Goal: Find specific page/section: Find specific page/section

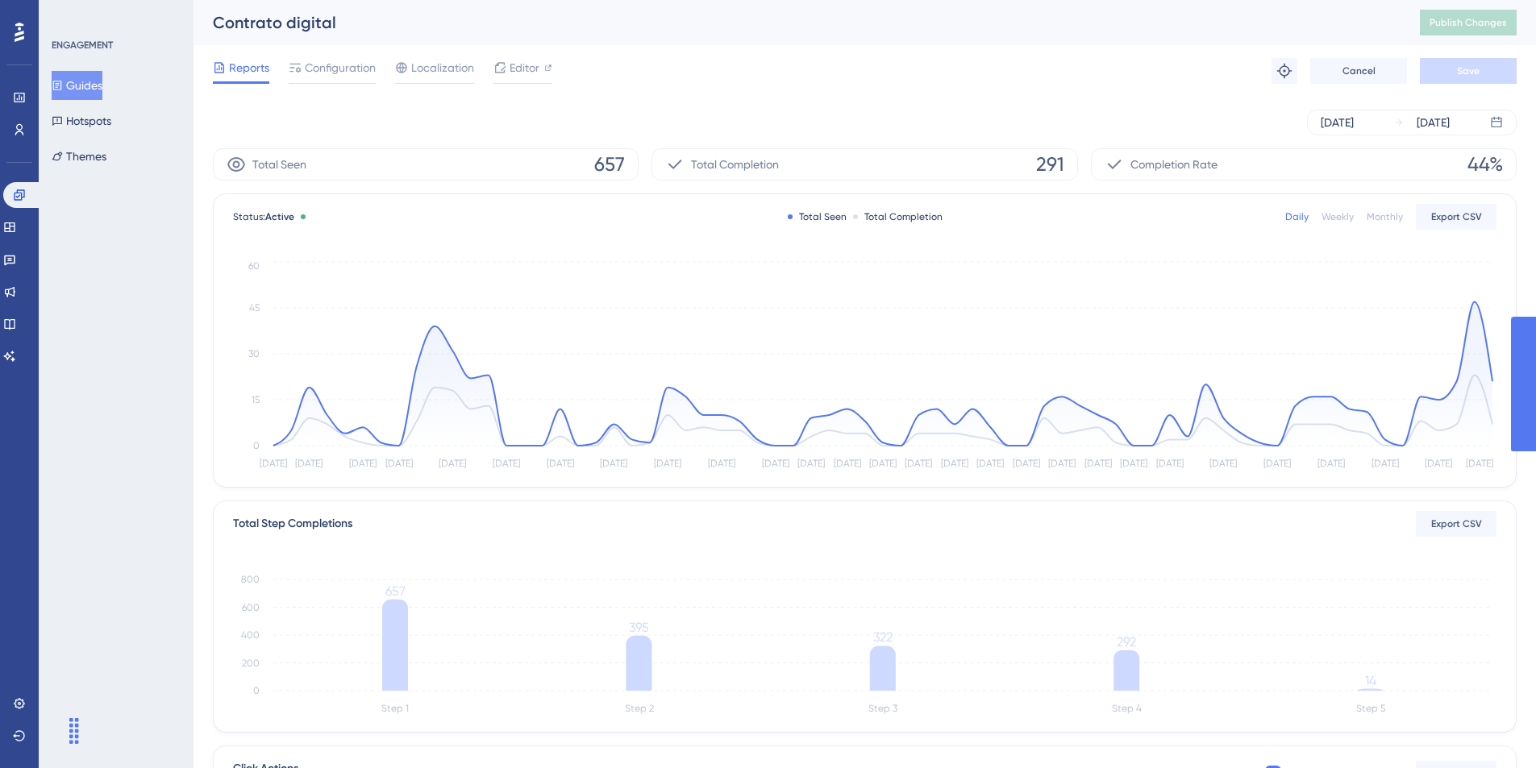
click at [102, 85] on button "Guides" at bounding box center [77, 85] width 51 height 29
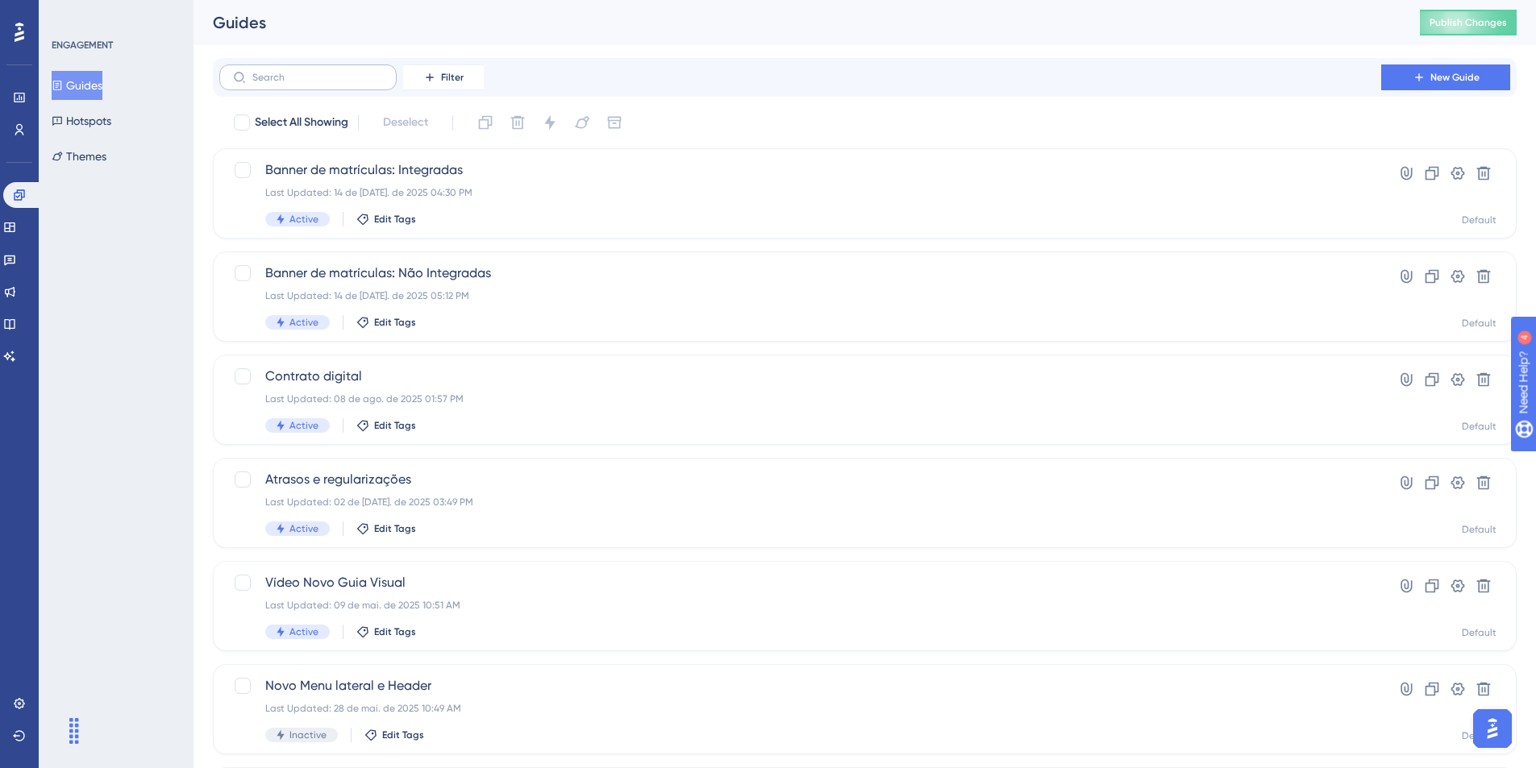
click at [312, 84] on label at bounding box center [307, 77] width 177 height 26
click at [312, 83] on input "text" at bounding box center [317, 77] width 131 height 11
paste input "127893"
type input "127893"
checkbox input "true"
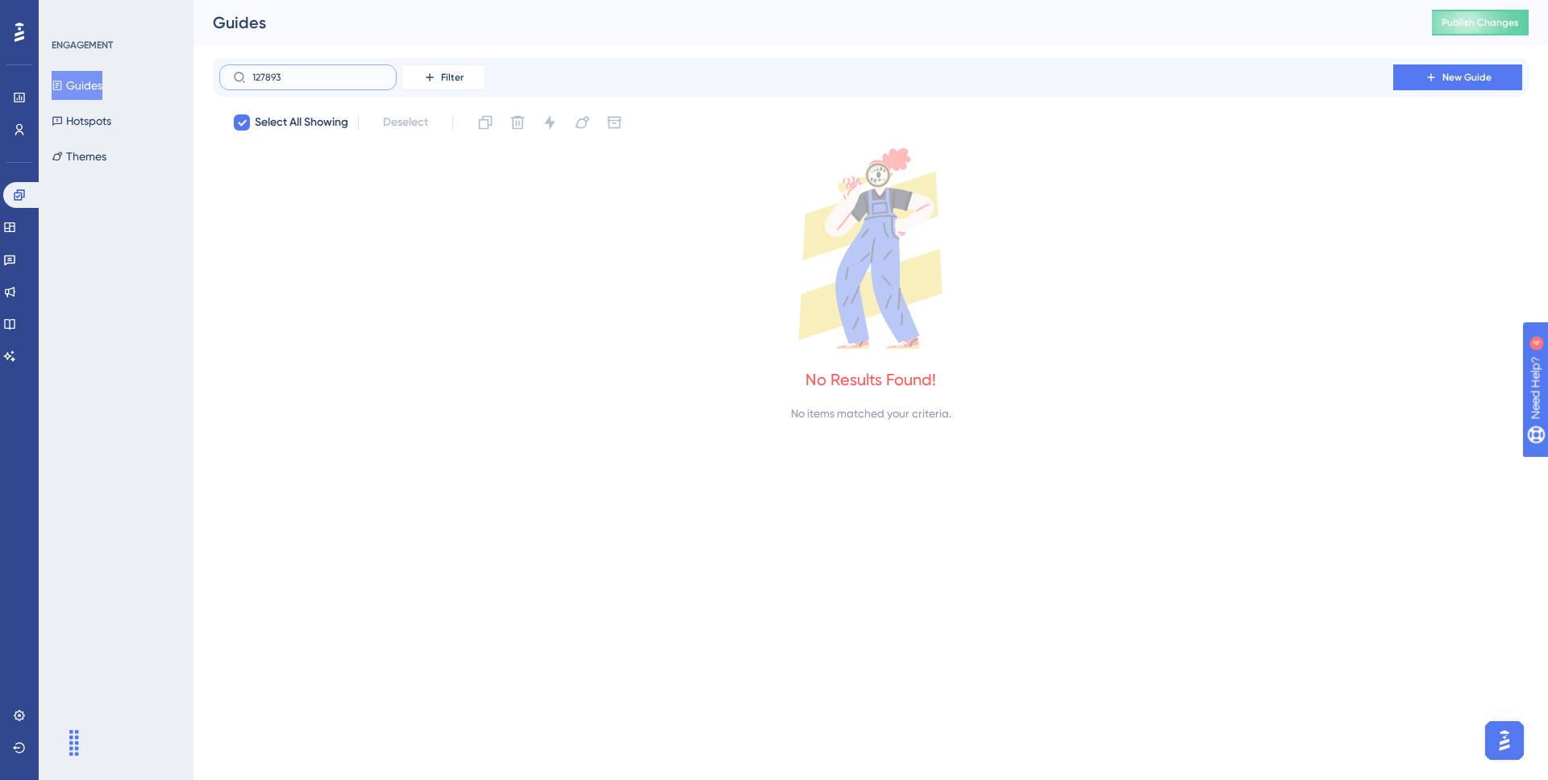
click at [339, 76] on input "127893" at bounding box center [317, 77] width 131 height 11
drag, startPoint x: 339, startPoint y: 76, endPoint x: 223, endPoint y: 76, distance: 116.1
click at [223, 76] on label "127893" at bounding box center [307, 77] width 177 height 26
checkbox input "false"
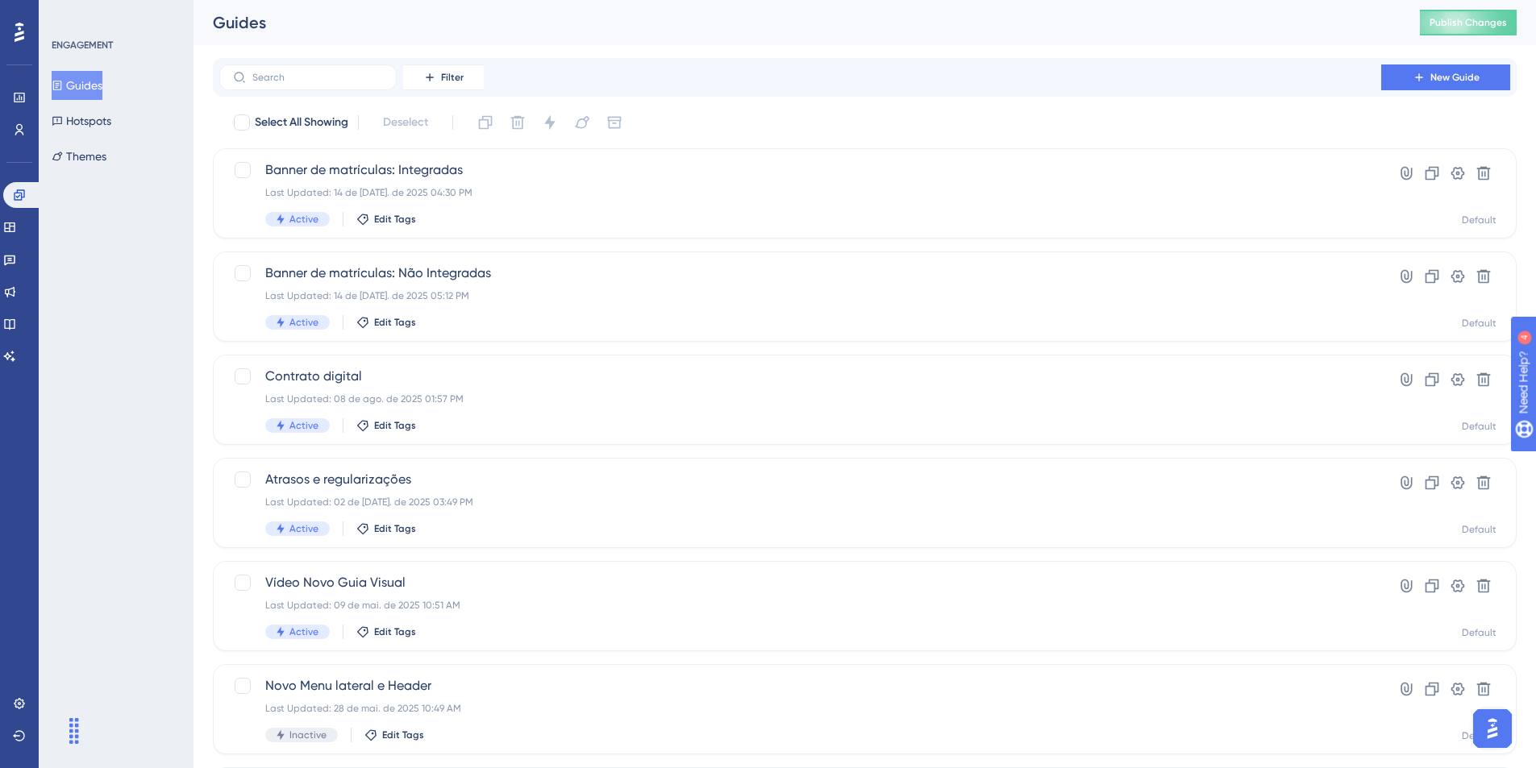
click at [417, 139] on div "Select All Showing Deselect Banner de matrículas: Integradas Last Updated: 14 d…" at bounding box center [865, 639] width 1304 height 1058
click at [445, 81] on span "Filter" at bounding box center [452, 77] width 23 height 13
click at [451, 216] on span "Status" at bounding box center [442, 219] width 33 height 19
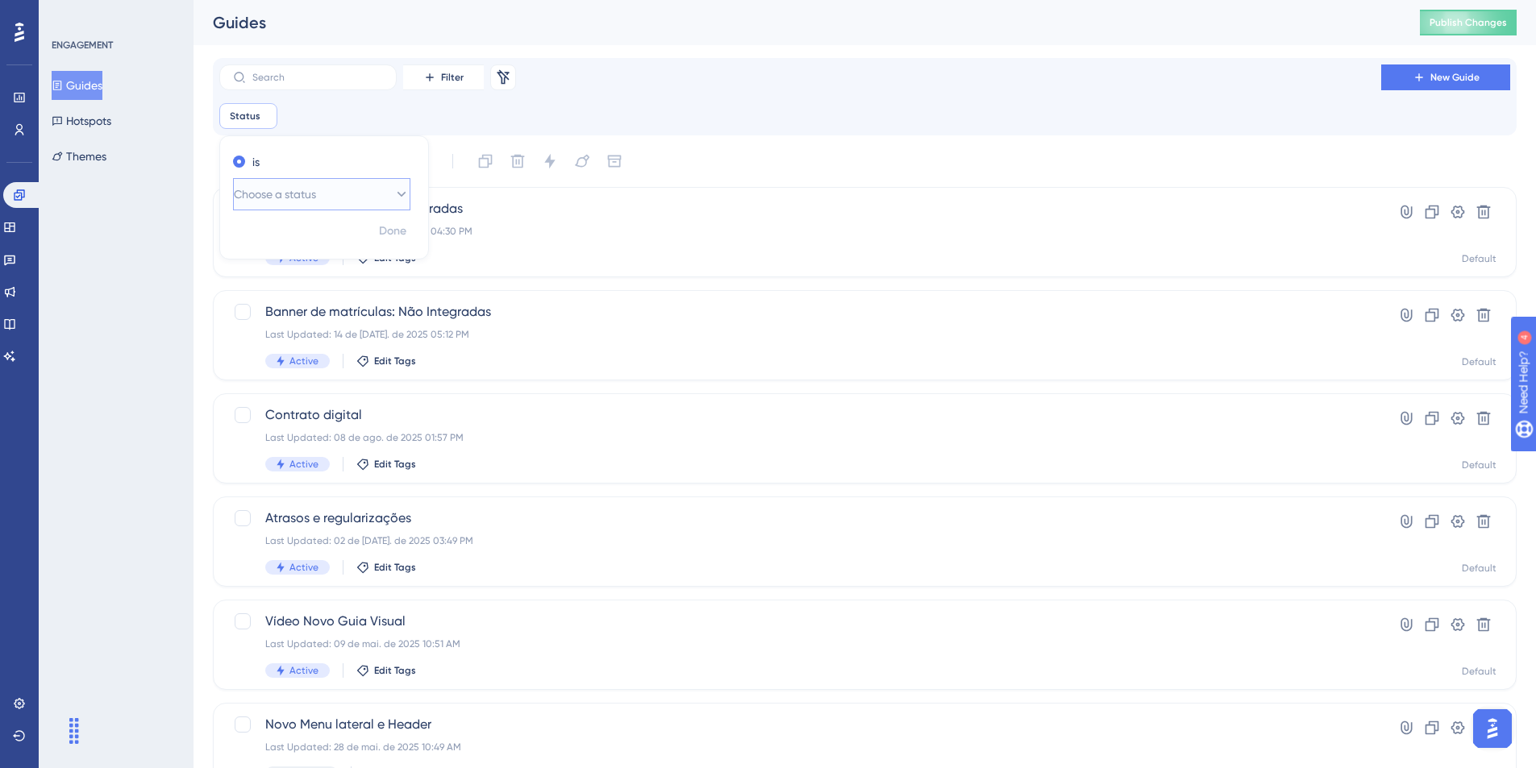
click at [375, 194] on button "Choose a status" at bounding box center [321, 194] width 177 height 32
click at [319, 239] on div "Active Active" at bounding box center [321, 243] width 131 height 32
click at [388, 228] on span "Done" at bounding box center [392, 231] width 27 height 19
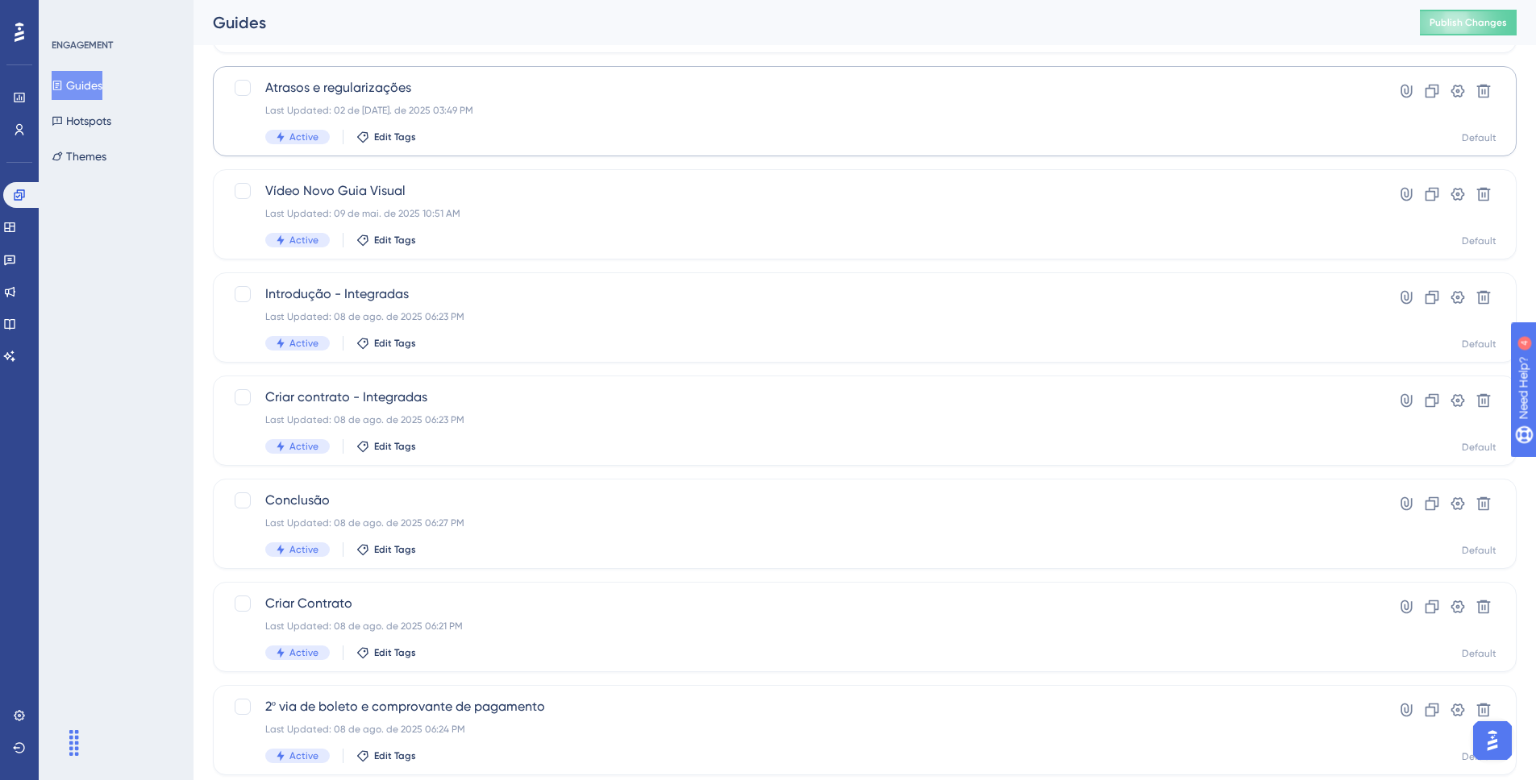
scroll to position [510, 0]
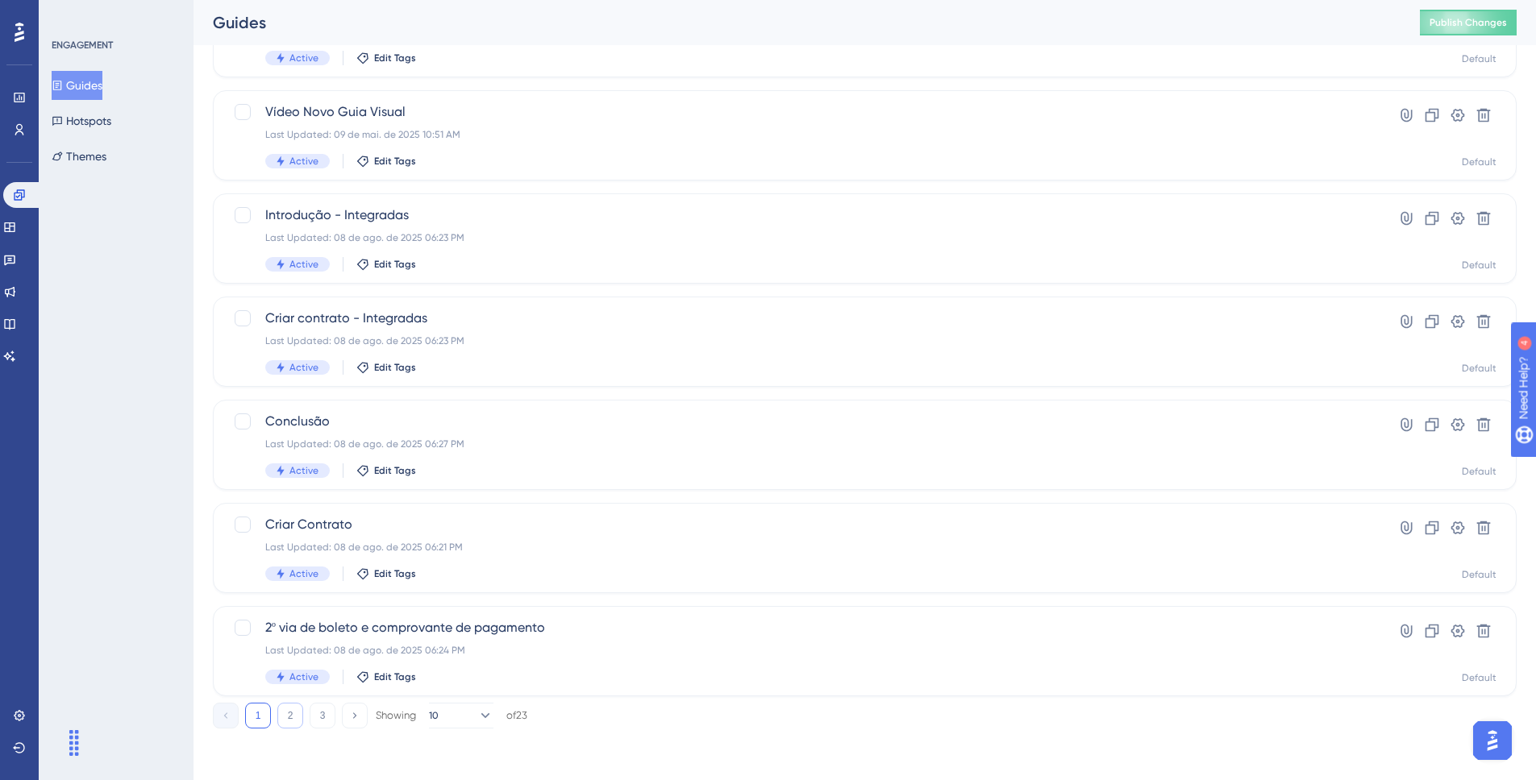
click at [295, 722] on button "2" at bounding box center [290, 716] width 26 height 26
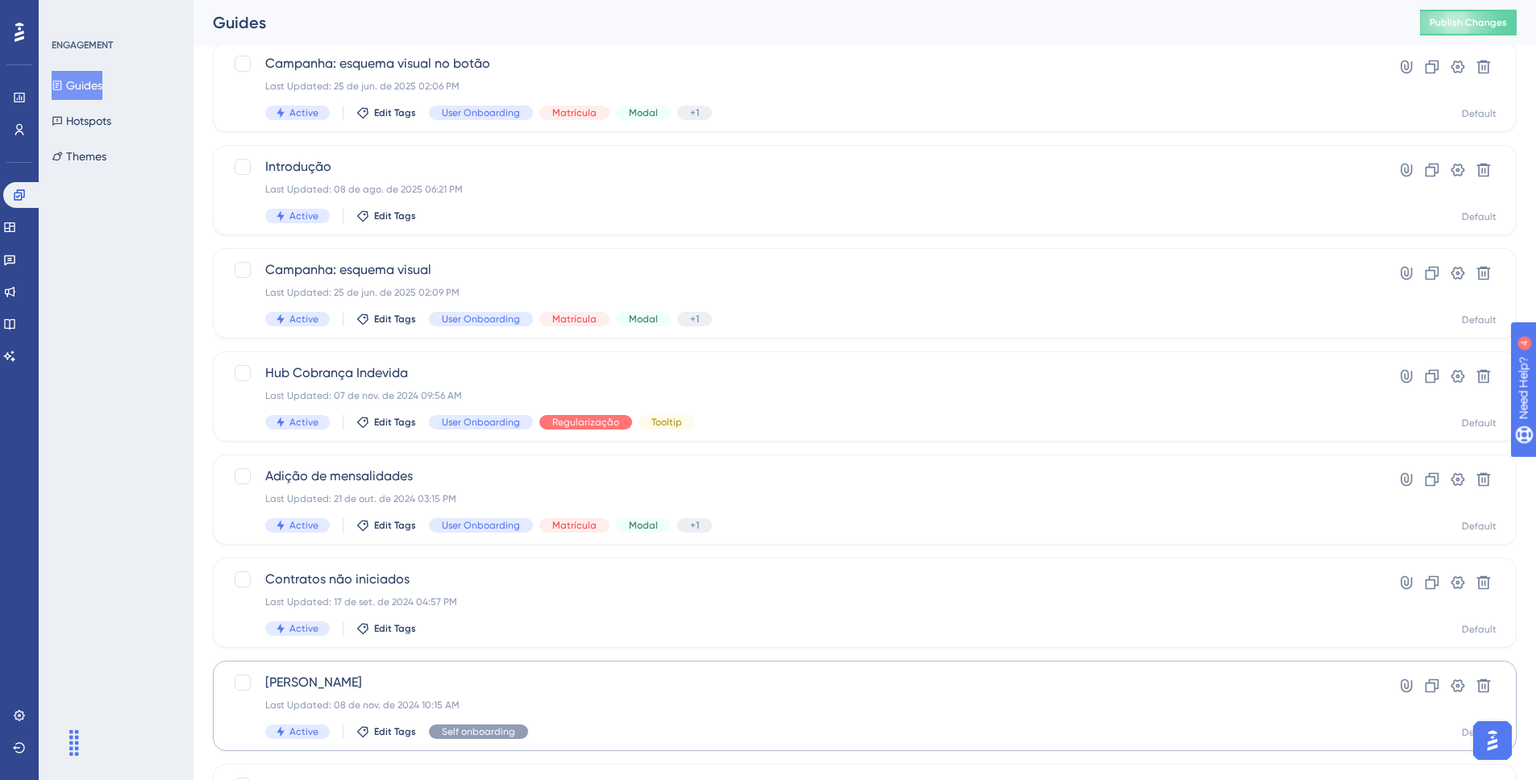
scroll to position [400, 0]
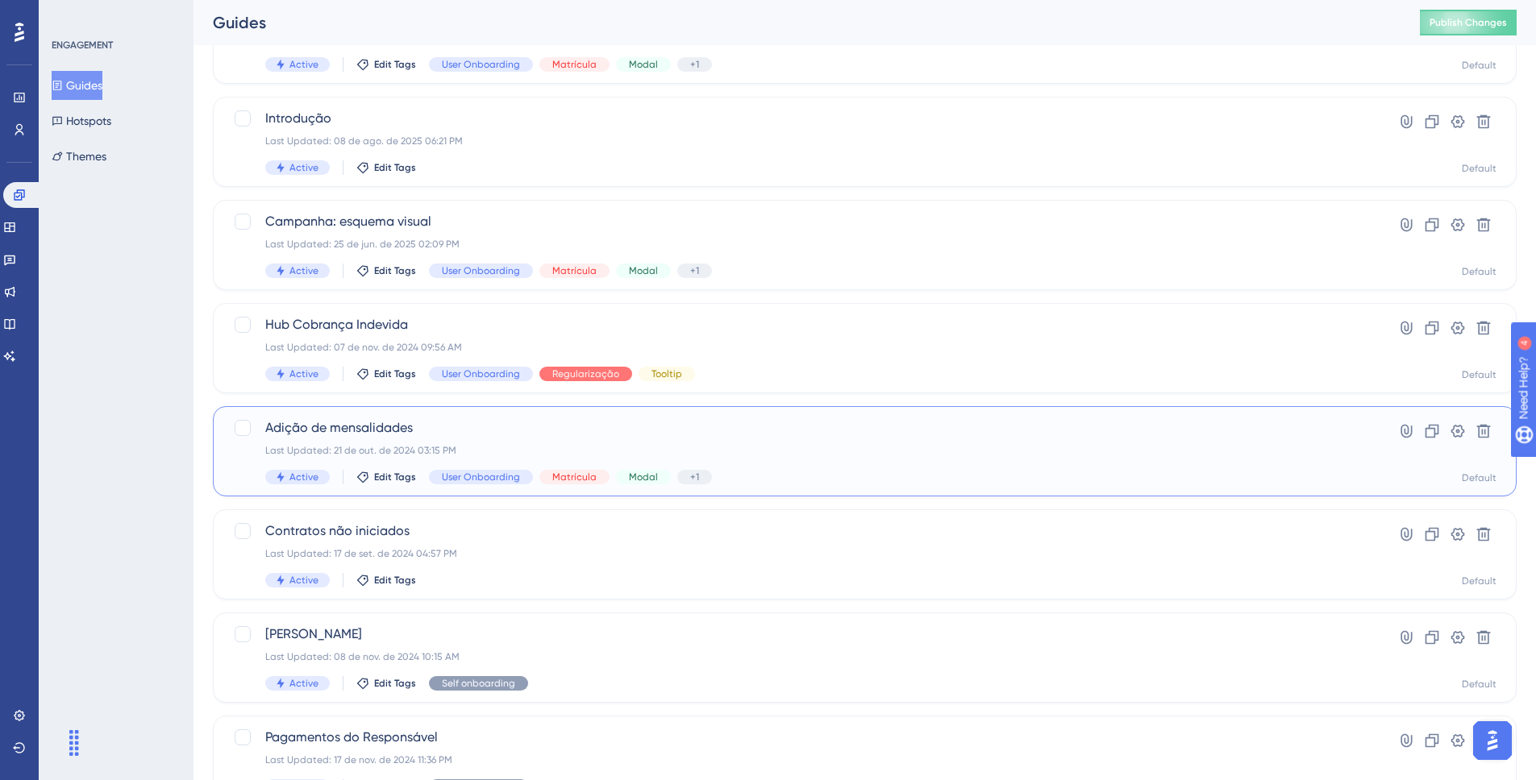
click at [380, 420] on span "Adição de mensalidades" at bounding box center [800, 427] width 1070 height 19
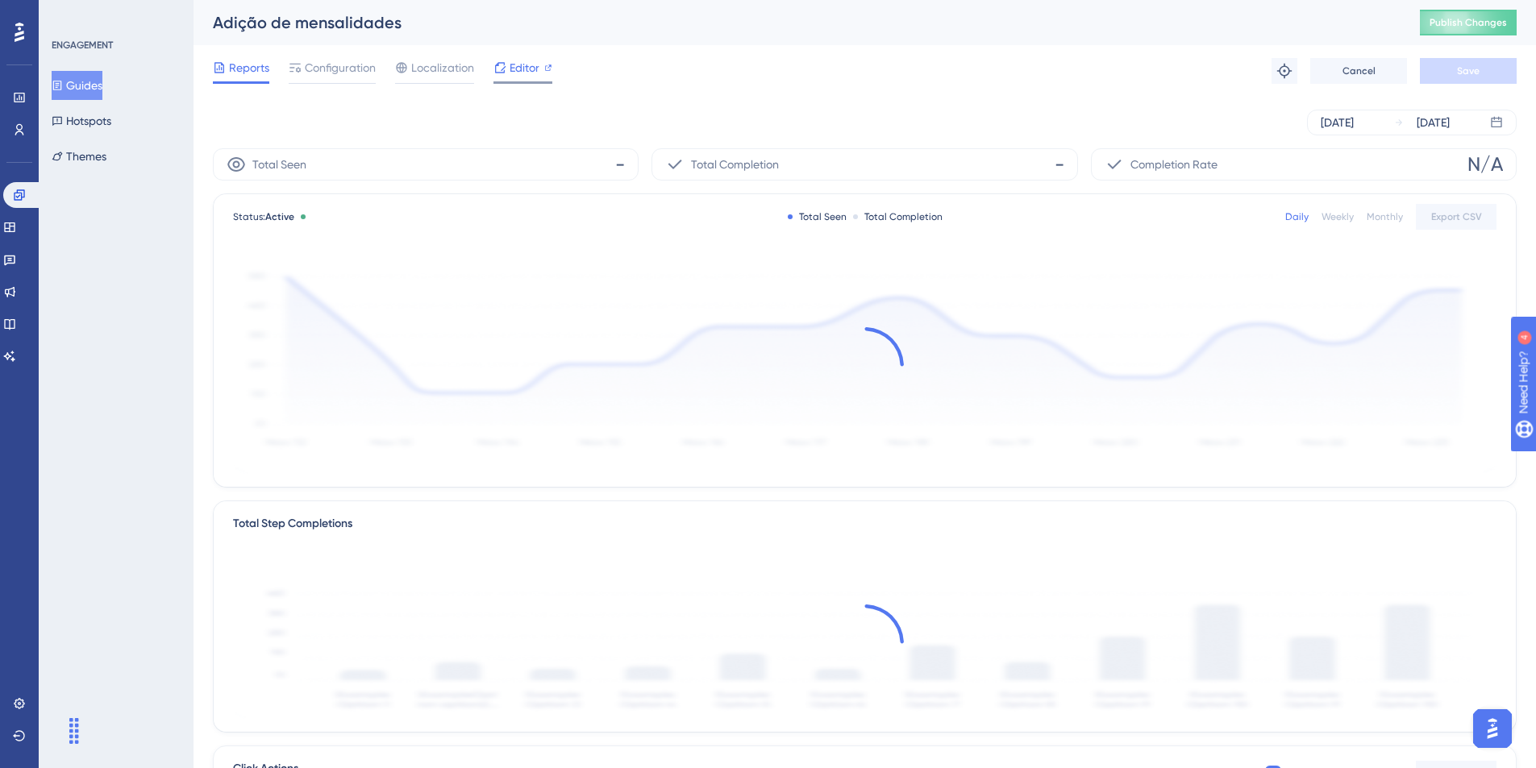
click at [519, 69] on span "Editor" at bounding box center [525, 67] width 30 height 19
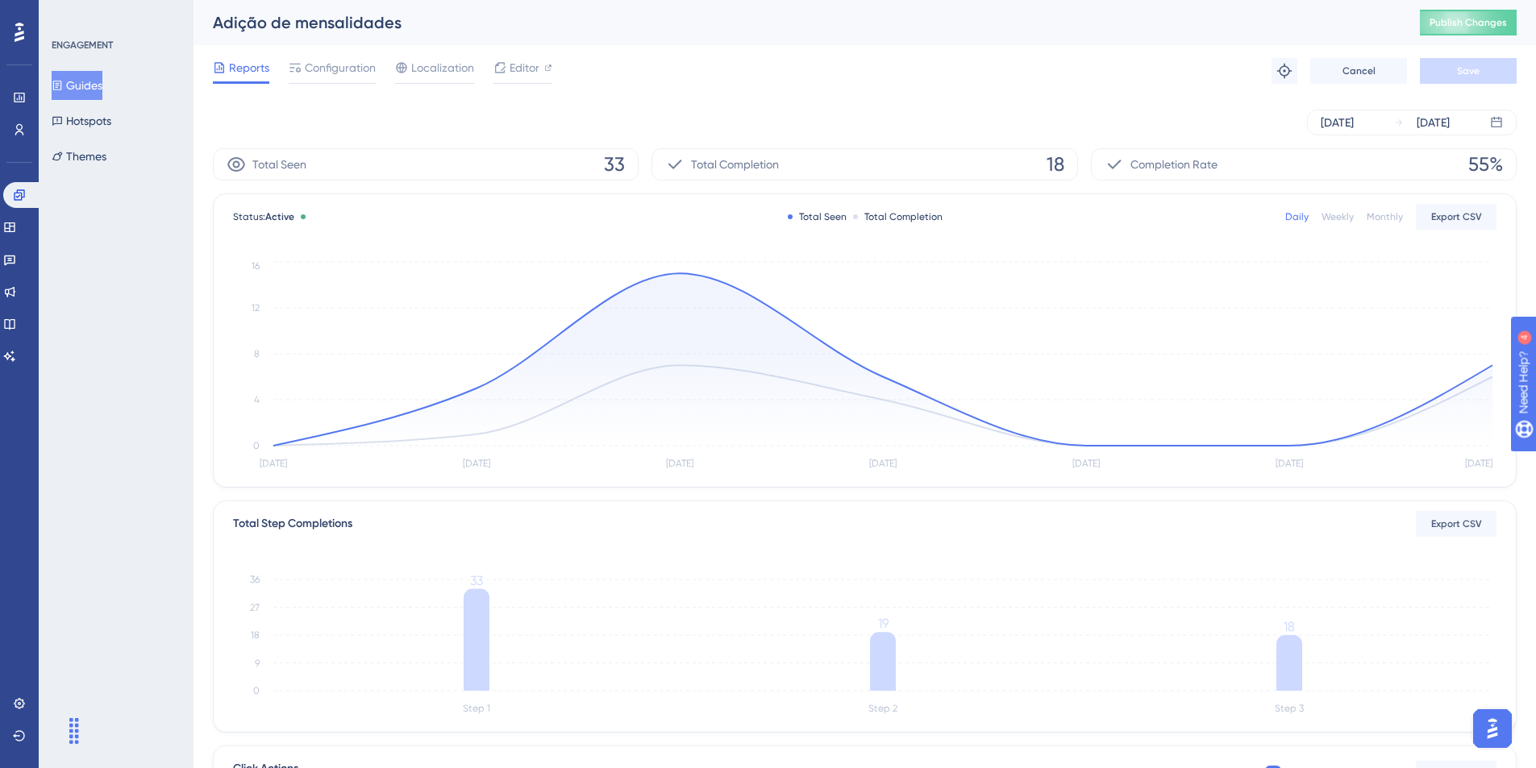
click at [90, 89] on button "Guides" at bounding box center [77, 85] width 51 height 29
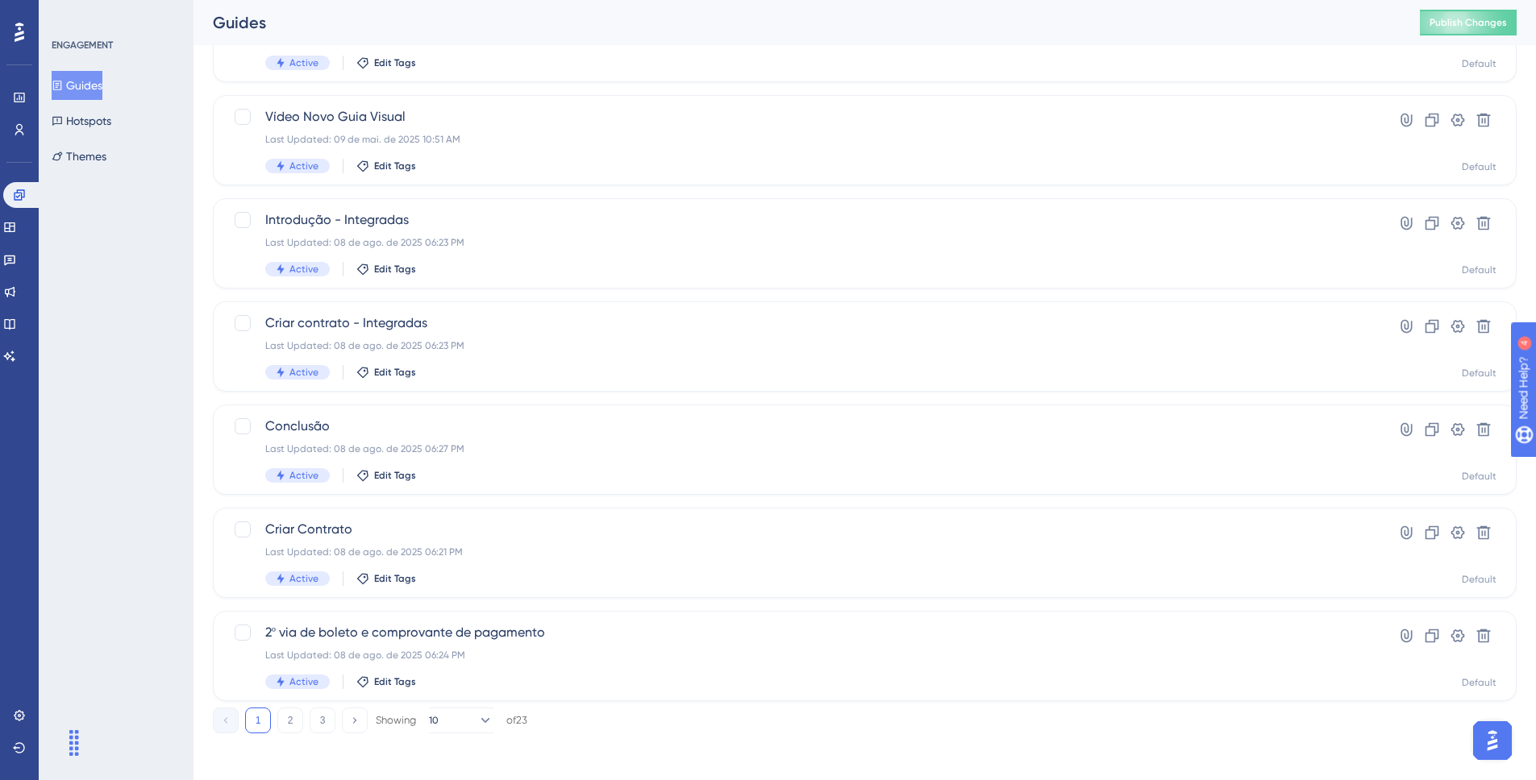
scroll to position [510, 0]
click at [291, 722] on button "2" at bounding box center [290, 716] width 26 height 26
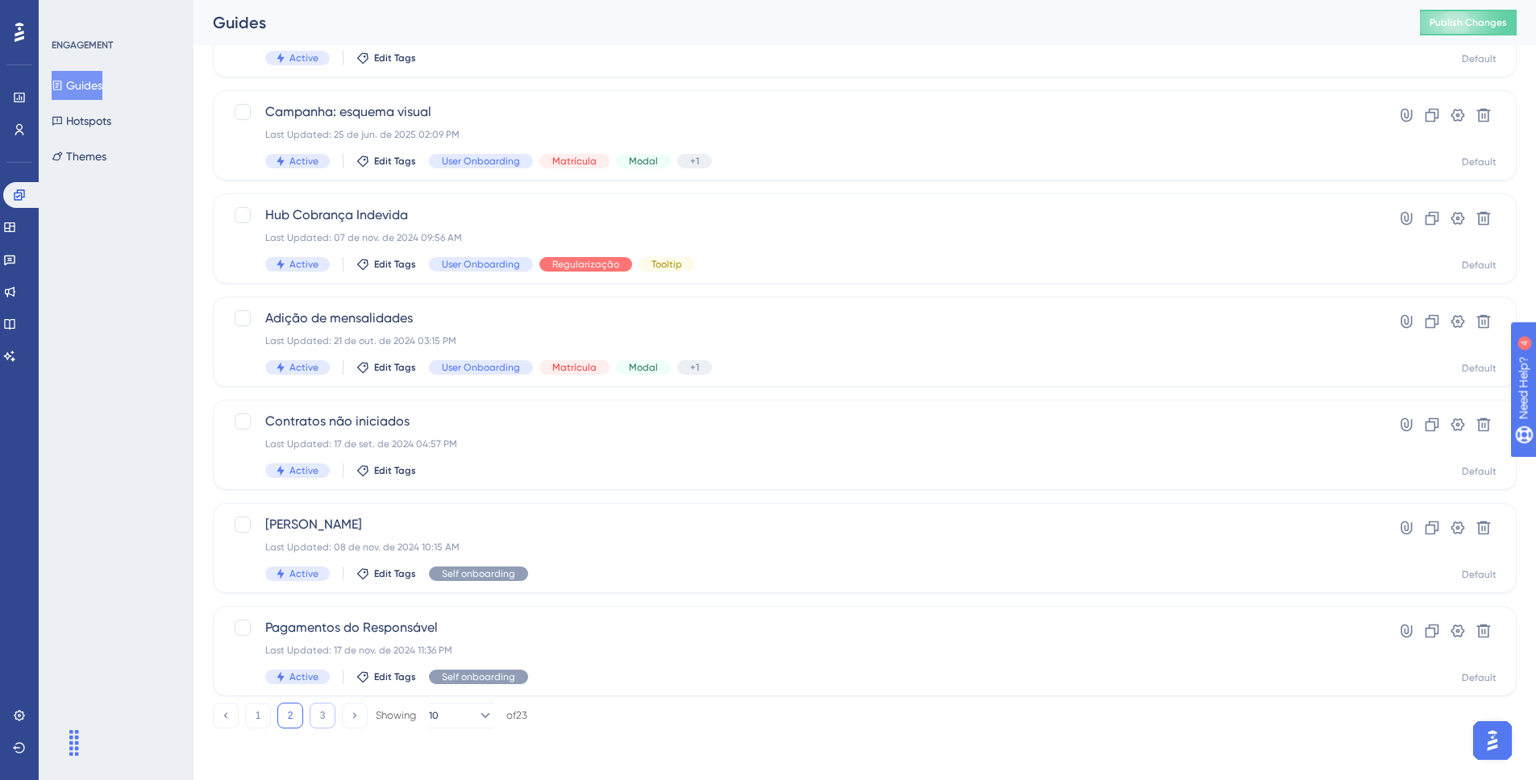
click at [330, 711] on button "3" at bounding box center [323, 716] width 26 height 26
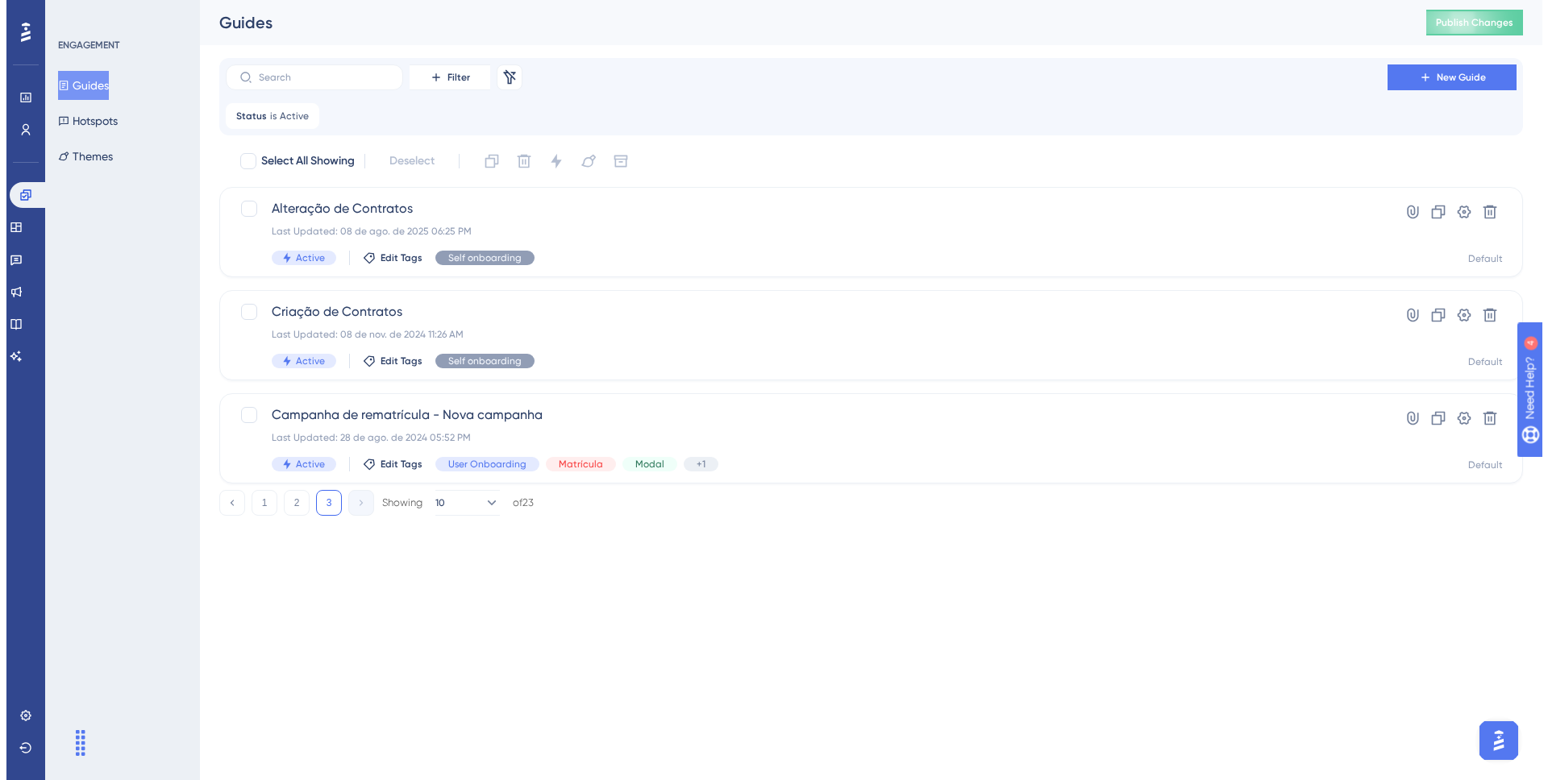
scroll to position [0, 0]
